Goal: Information Seeking & Learning: Find specific fact

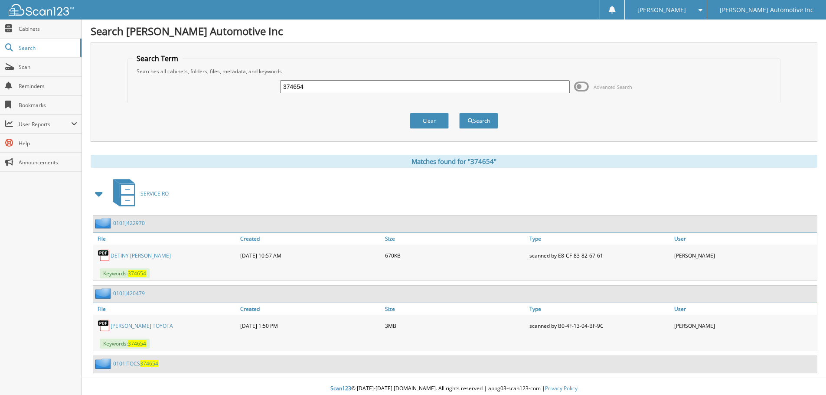
scroll to position [4, 0]
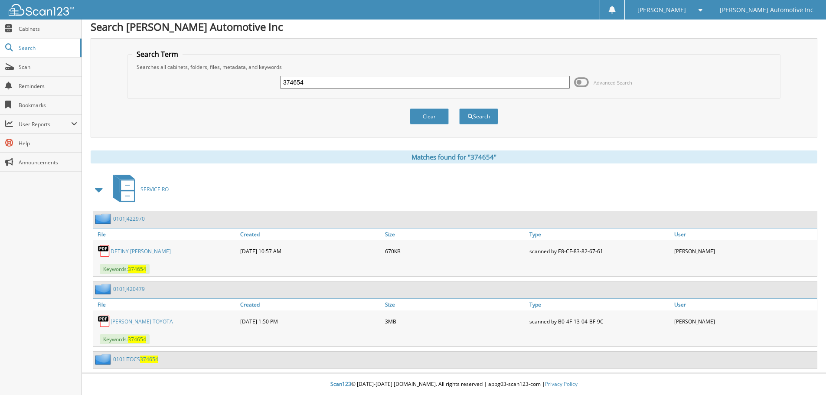
drag, startPoint x: 318, startPoint y: 83, endPoint x: 247, endPoint y: 76, distance: 70.6
click at [247, 76] on div "374654 Advanced Search" at bounding box center [454, 82] width 644 height 23
type input "042607"
click at [459, 108] on button "Search" at bounding box center [478, 116] width 39 height 16
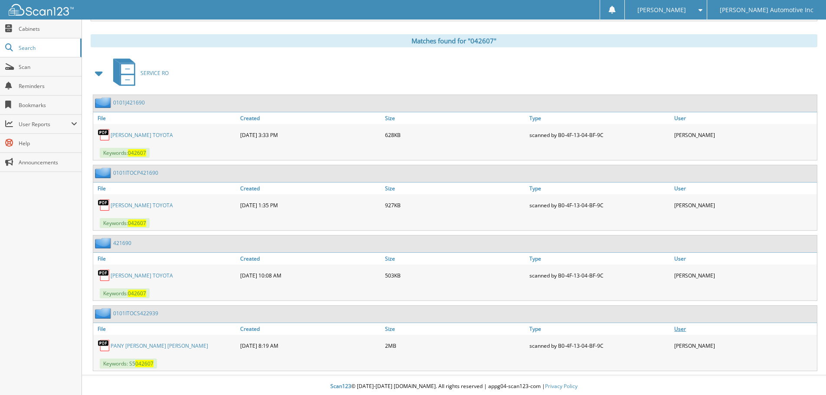
scroll to position [347, 0]
click at [136, 133] on link "[PERSON_NAME] TOYOTA" at bounding box center [142, 134] width 62 height 7
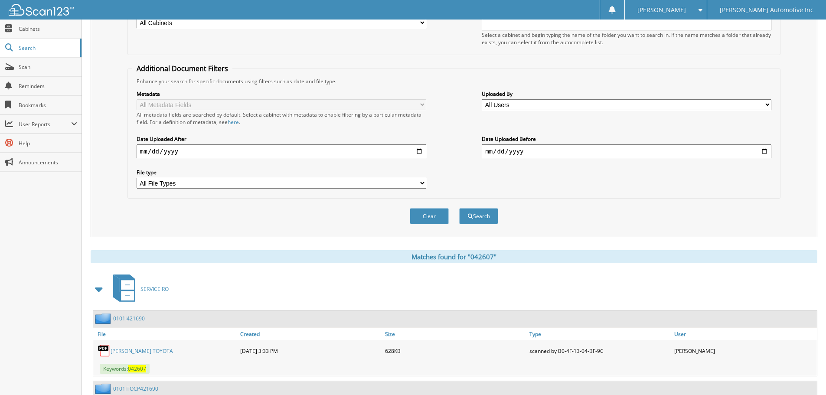
scroll to position [0, 0]
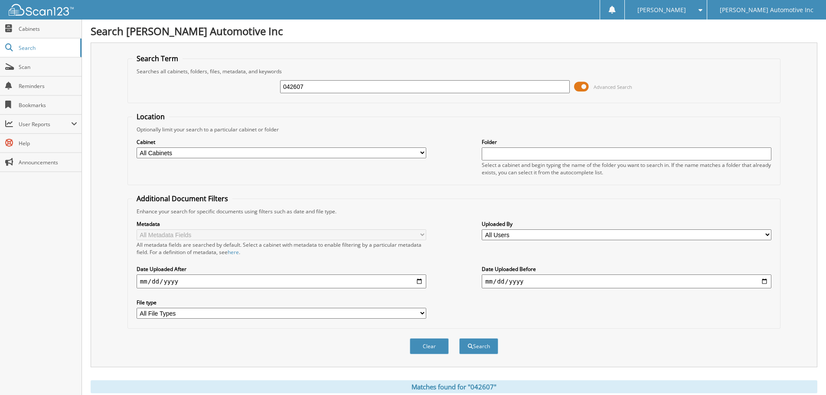
drag, startPoint x: 364, startPoint y: 85, endPoint x: 305, endPoint y: 87, distance: 58.2
click at [229, 85] on div "042607 Advanced Search" at bounding box center [454, 86] width 644 height 23
type input "203931"
click at [459, 338] on button "Search" at bounding box center [478, 346] width 39 height 16
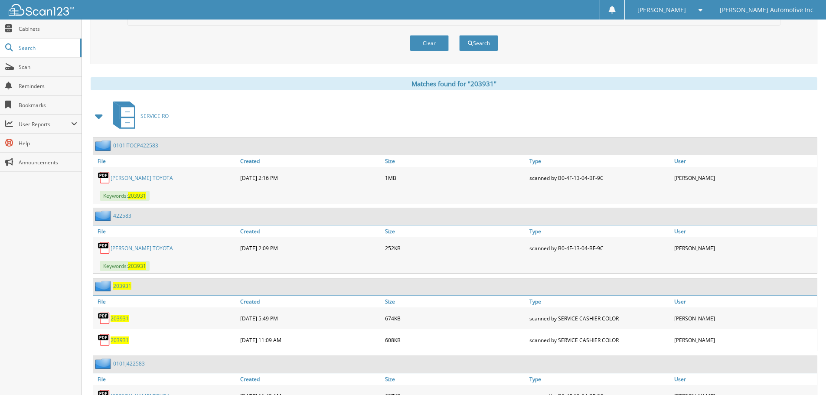
scroll to position [304, 0]
click at [149, 241] on div "[PERSON_NAME] TOYOTA" at bounding box center [165, 247] width 145 height 17
click at [146, 249] on link "[PERSON_NAME] TOYOTA" at bounding box center [142, 247] width 62 height 7
click at [152, 178] on link "[PERSON_NAME] TOYOTA" at bounding box center [142, 177] width 62 height 7
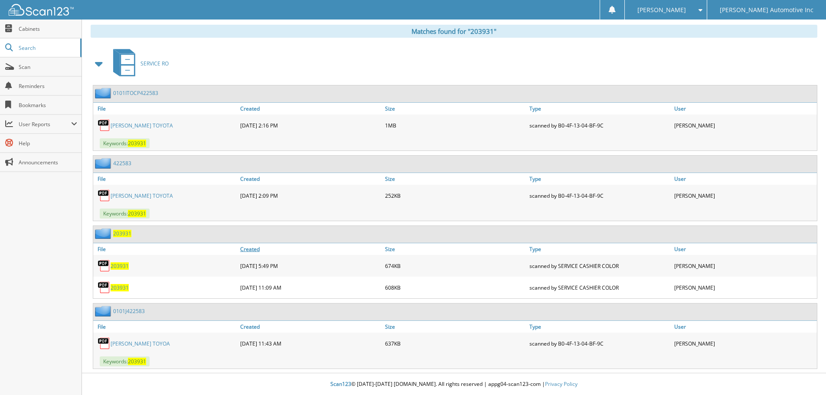
scroll to position [356, 0]
click at [151, 345] on link "[PERSON_NAME] TOYOA" at bounding box center [140, 343] width 59 height 7
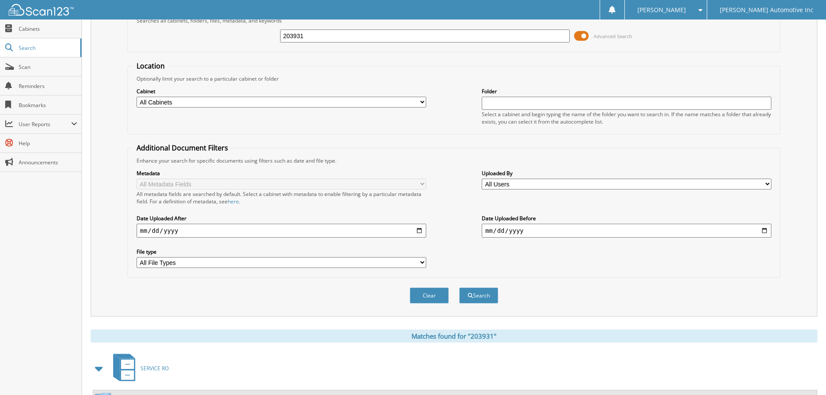
scroll to position [0, 0]
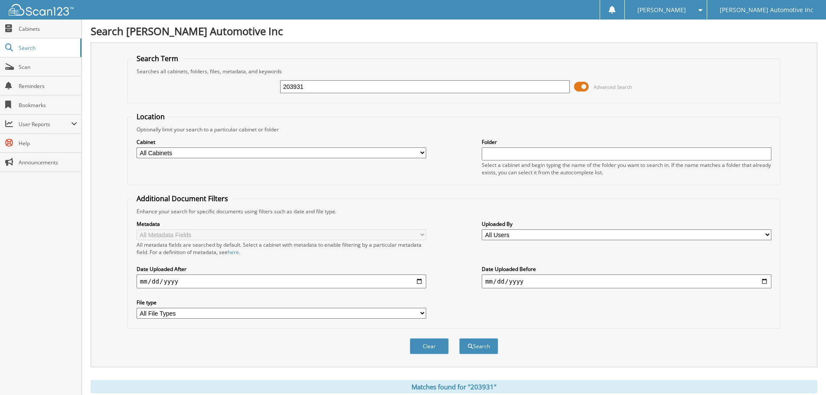
drag, startPoint x: 317, startPoint y: 85, endPoint x: 201, endPoint y: 78, distance: 116.5
click at [201, 80] on div "203931 Advanced Search" at bounding box center [454, 86] width 644 height 23
type input "205203"
click at [459, 338] on button "Search" at bounding box center [478, 346] width 39 height 16
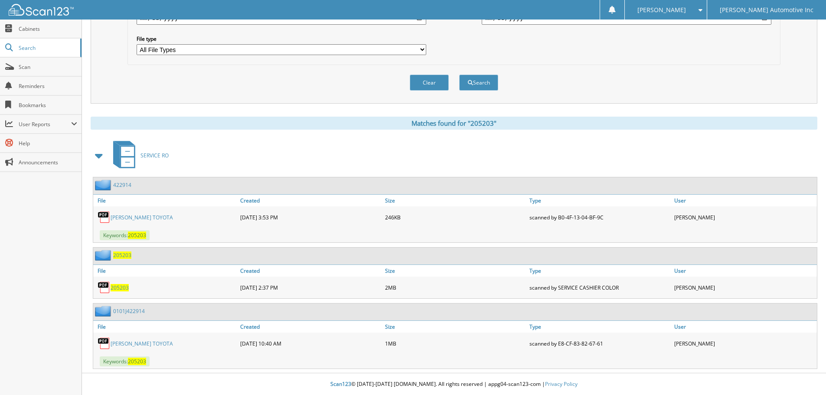
scroll to position [264, 0]
click at [135, 221] on link "[PERSON_NAME] TOYOTA" at bounding box center [142, 217] width 62 height 7
click at [148, 341] on link "[PERSON_NAME] TOYOTA" at bounding box center [142, 343] width 62 height 7
